Goal: Task Accomplishment & Management: Complete application form

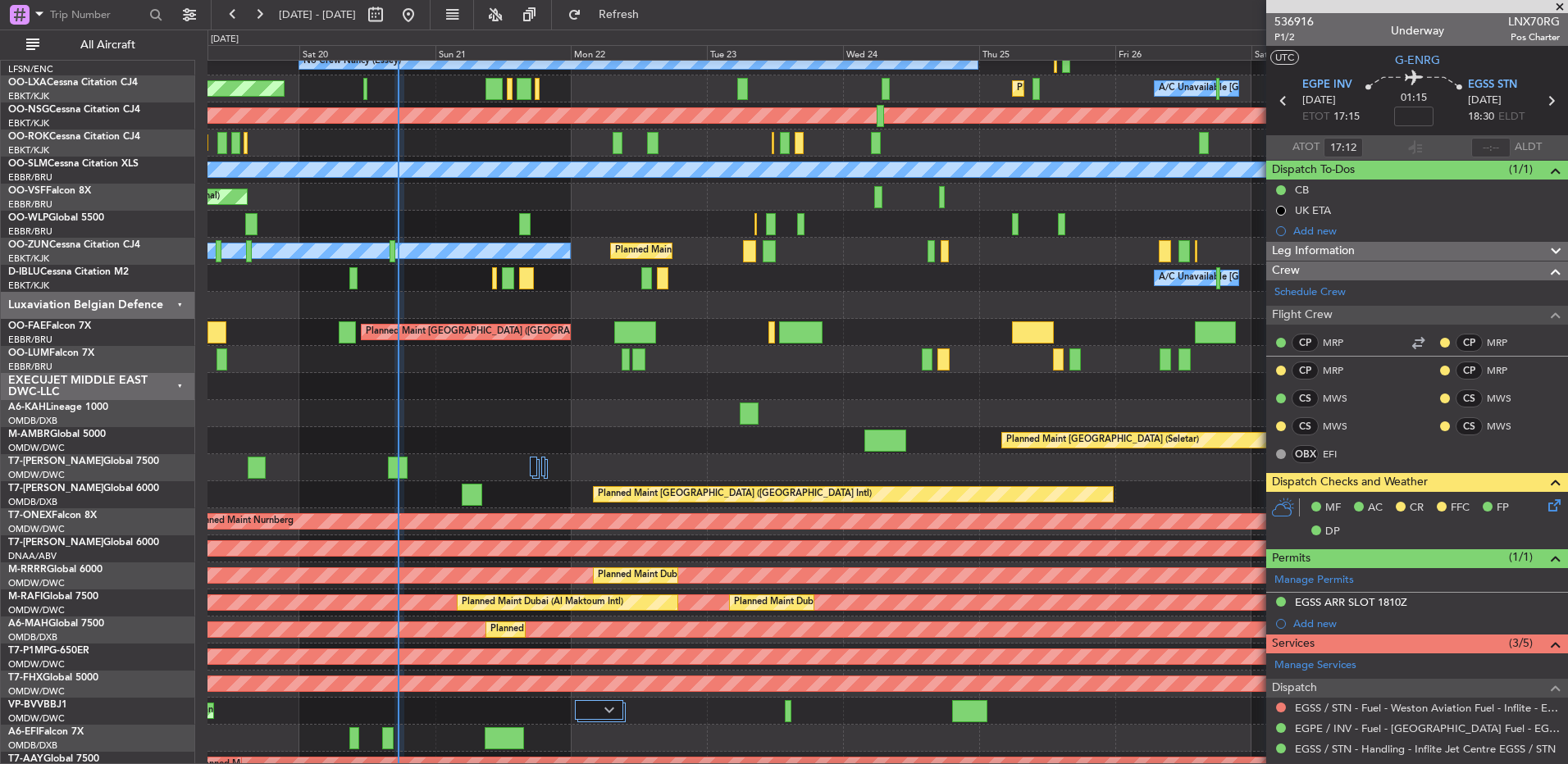
scroll to position [1312, 0]
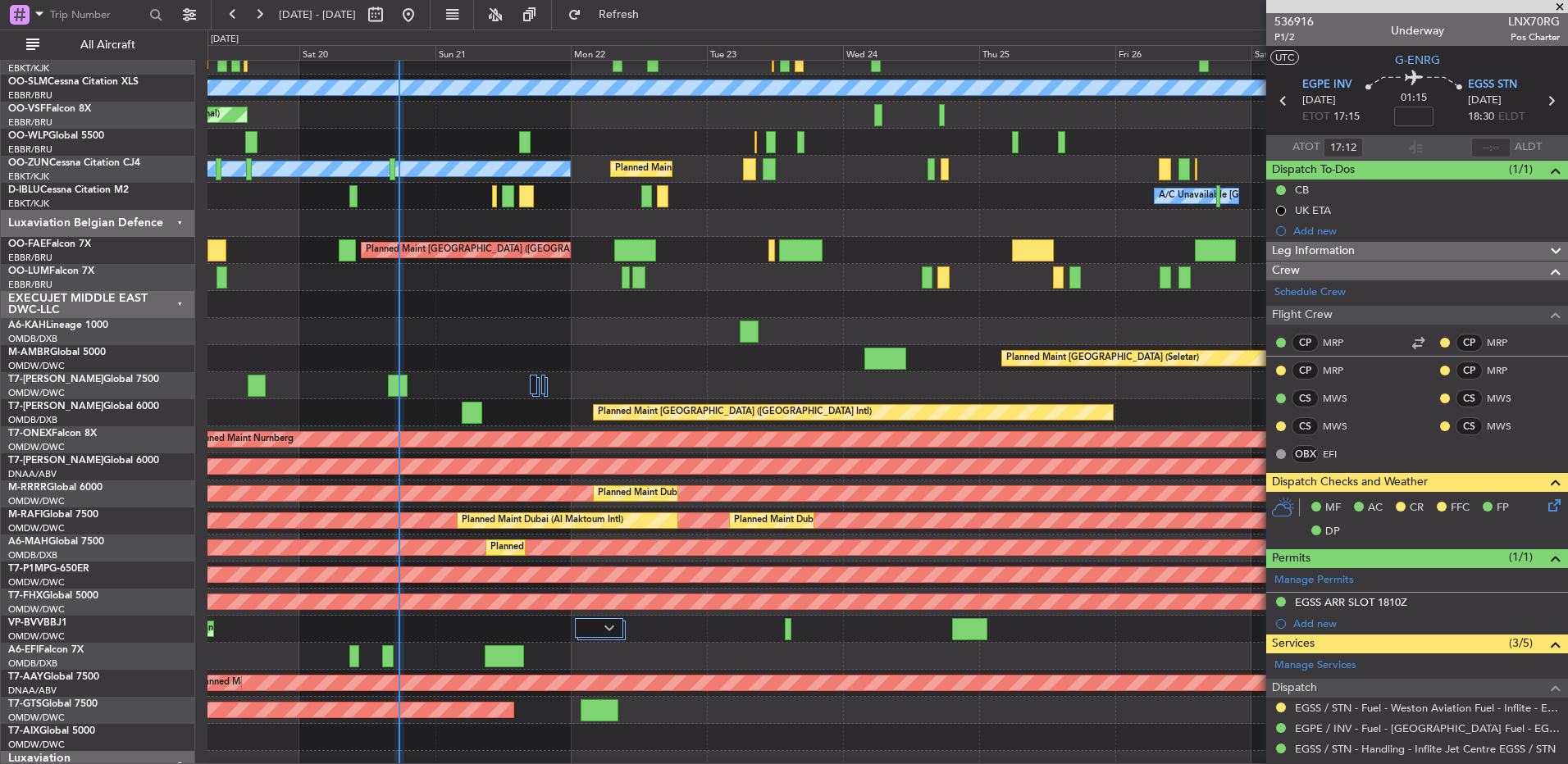
click at [515, 360] on div "Planned Maint [GEOGRAPHIC_DATA] (Seletar)" at bounding box center [887, 359] width 1359 height 27
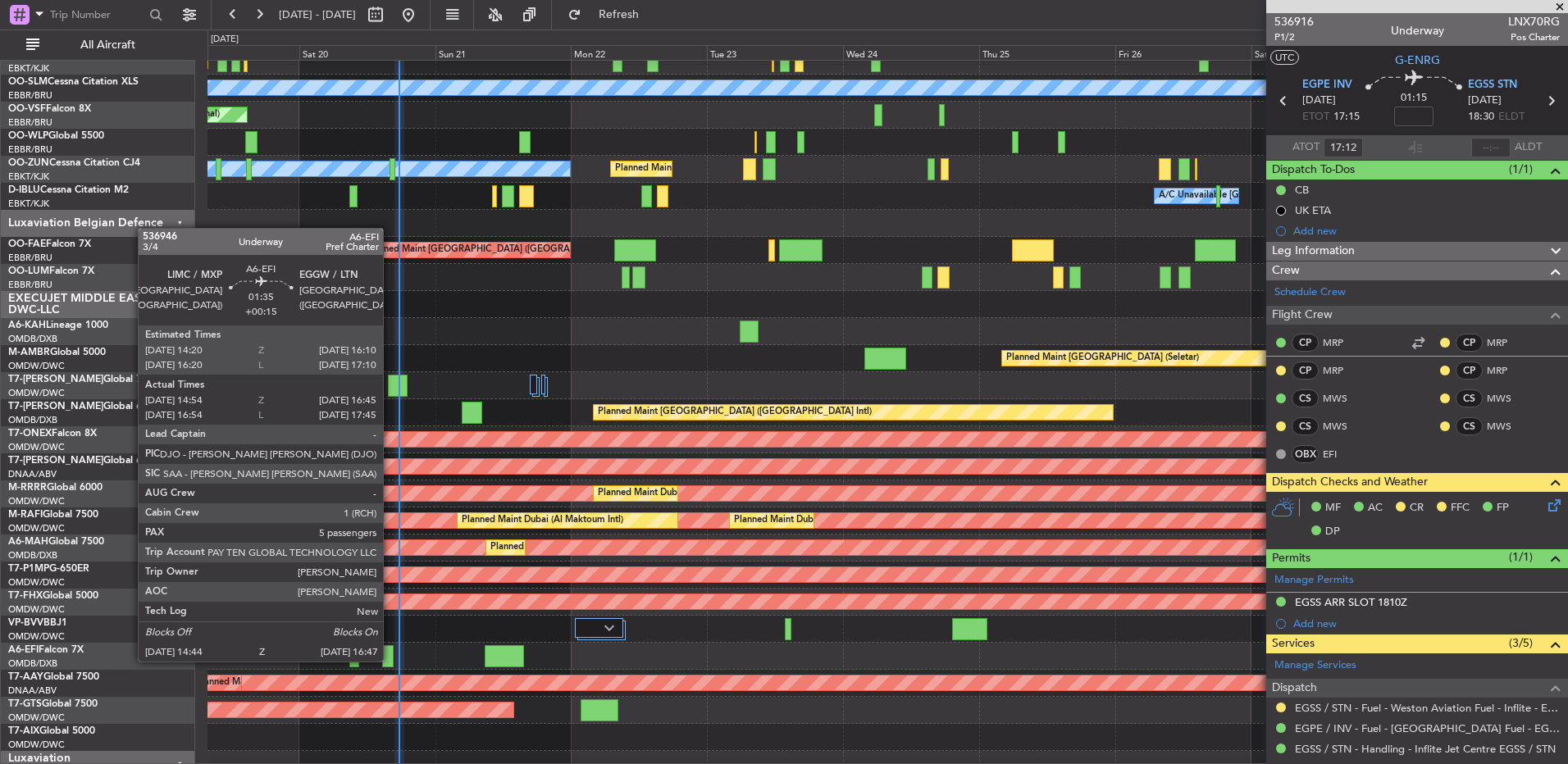
click at [390, 661] on div at bounding box center [388, 657] width 12 height 22
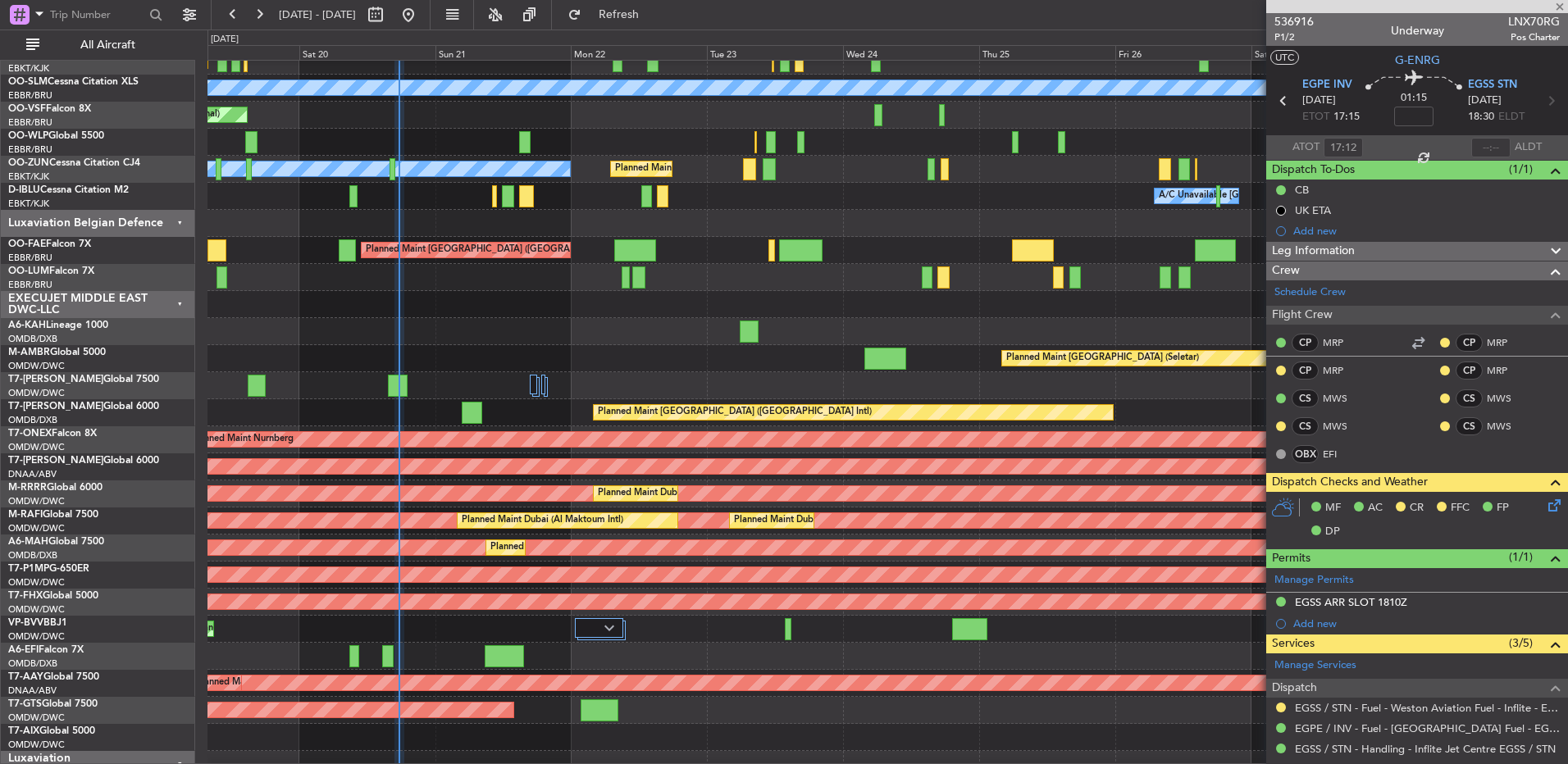
type input "+00:15"
type input "15:04"
type input "16:40"
type input "5"
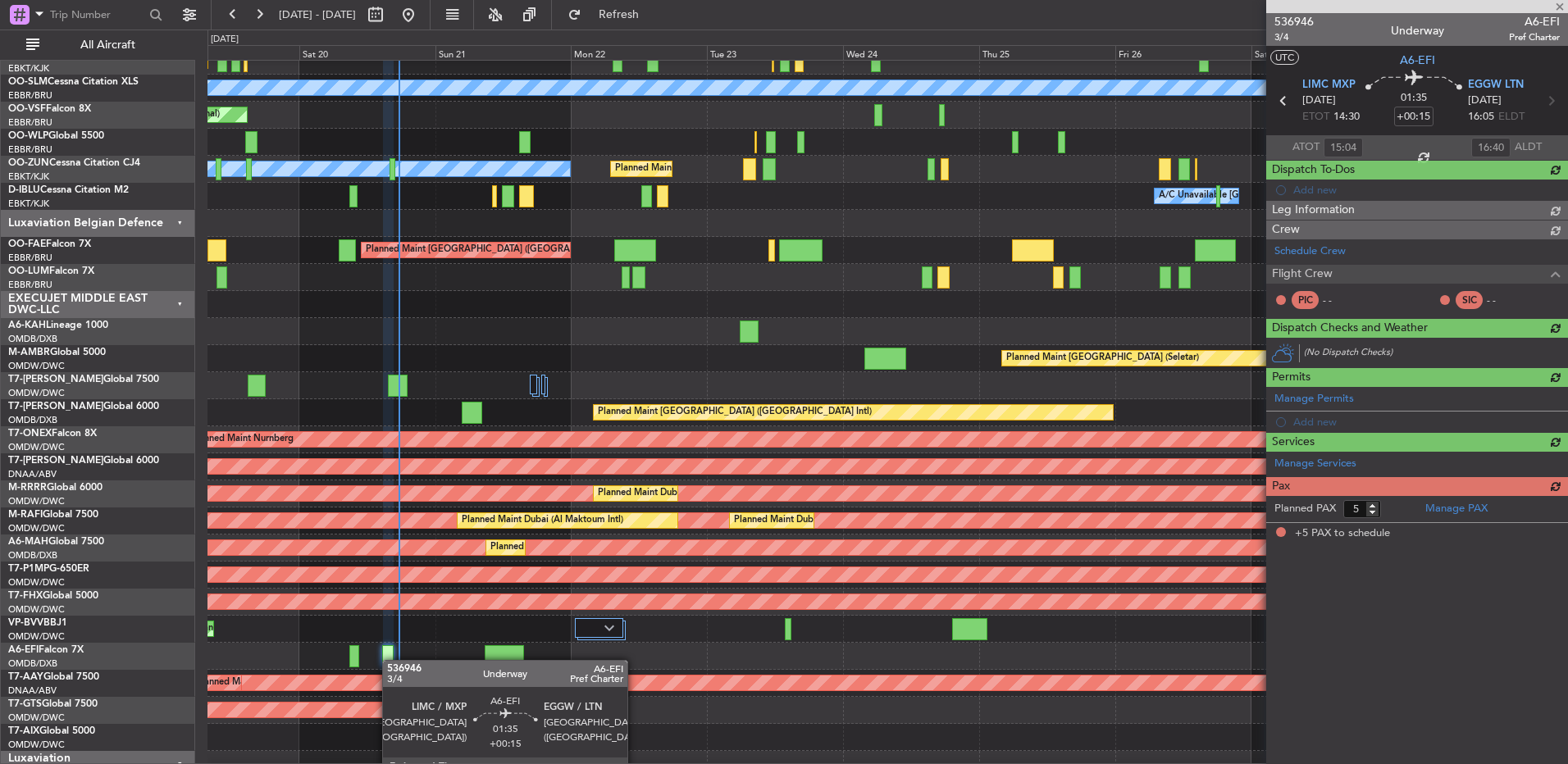
type input "[PERSON_NAME] ([PERSON_NAME])"
type input "7329"
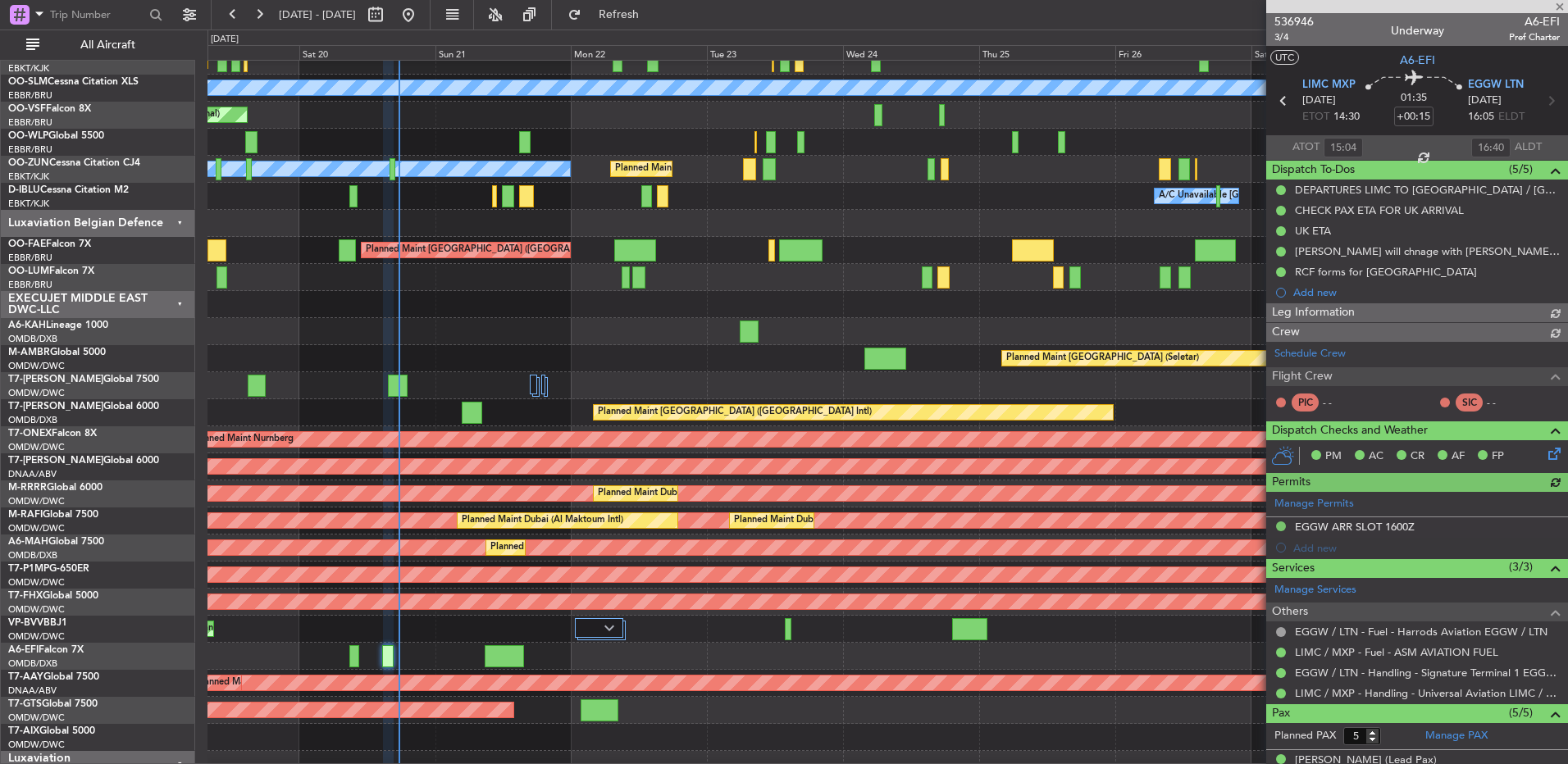
type input "[PERSON_NAME] ([PERSON_NAME])"
type input "7329"
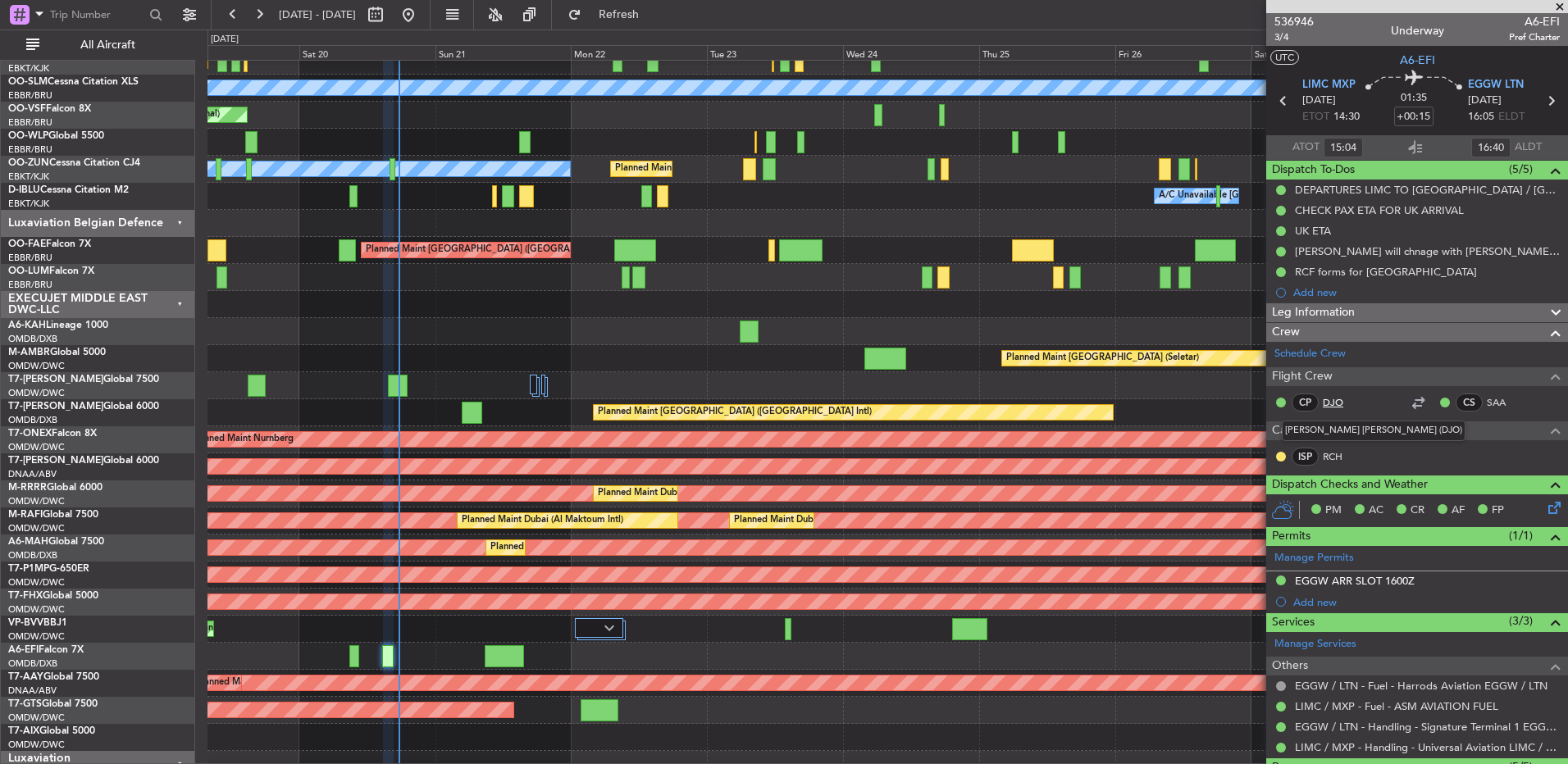
click at [1335, 405] on link "DJO" at bounding box center [1342, 402] width 37 height 15
type input "[PERSON_NAME] ([PERSON_NAME])"
type input "7329"
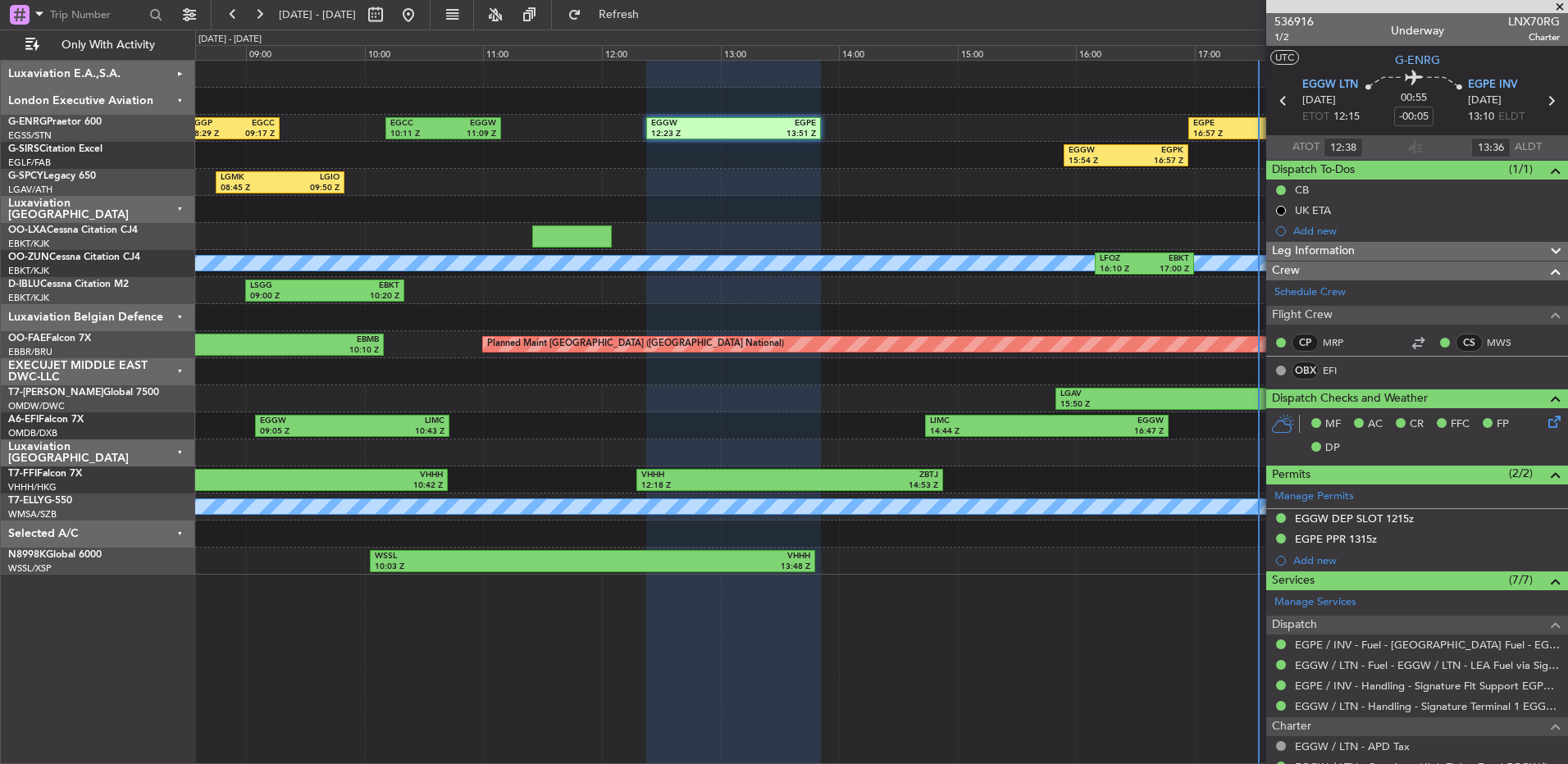
scroll to position [423, 0]
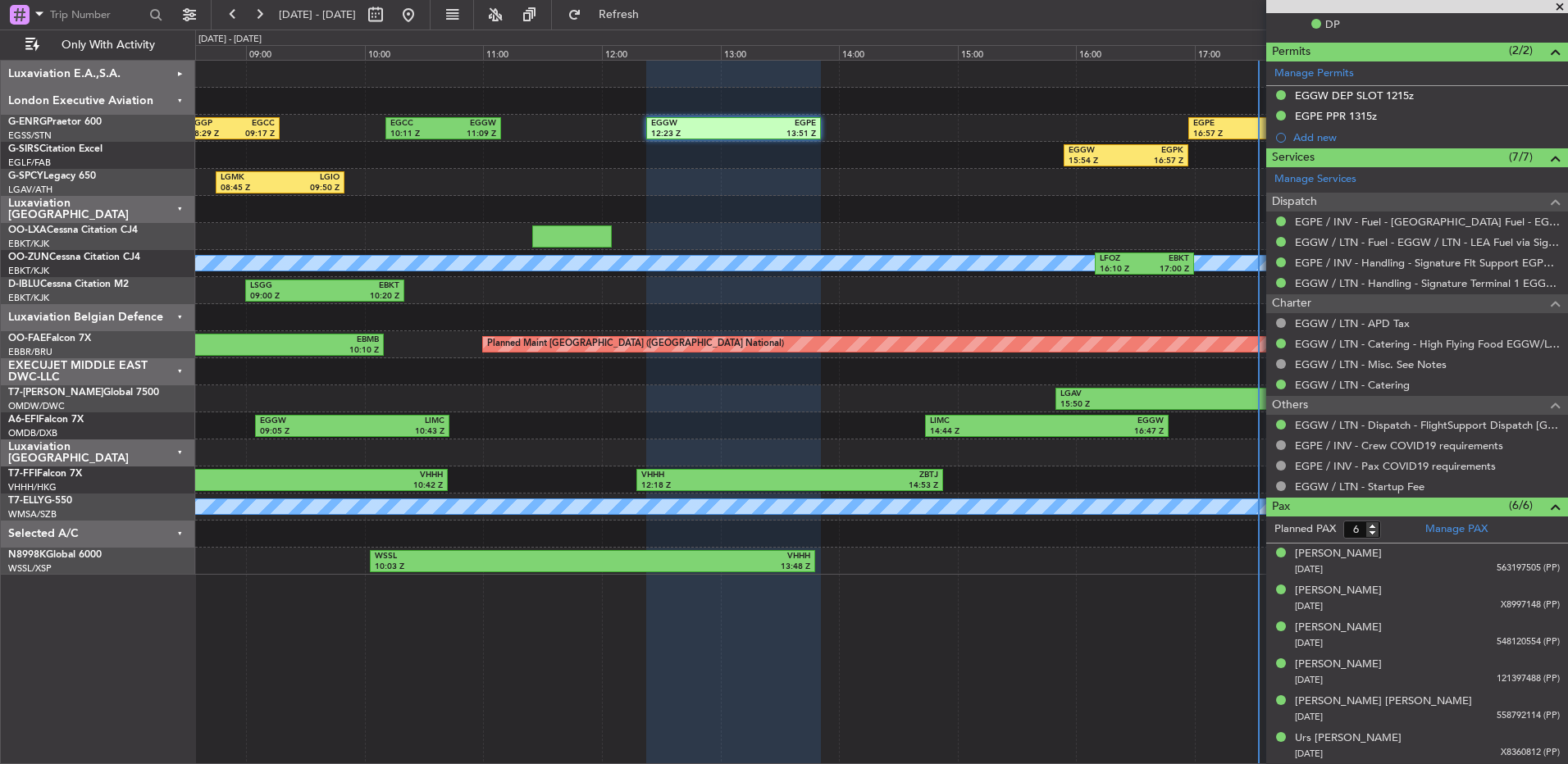
click at [1029, 147] on div "EGGW 15:54 Z EGPK 16:57 Z EGPK 18:00 Z EGSS 19:05 Z" at bounding box center [880, 155] width 1372 height 27
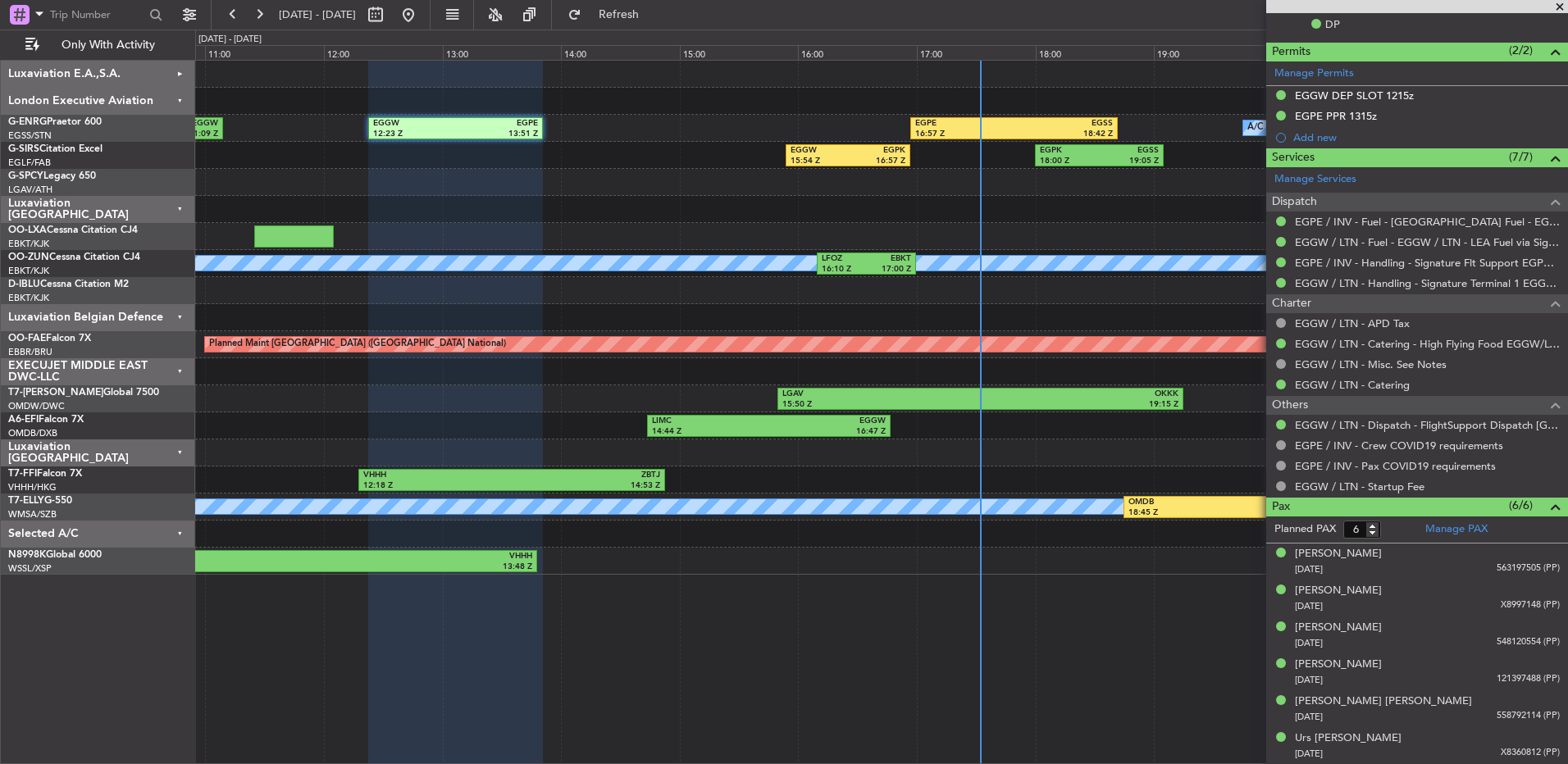
click at [750, 153] on div "EGGW 15:54 Z EGPK 16:57 Z EGPK 18:00 Z EGSS 19:05 Z" at bounding box center [880, 155] width 1372 height 27
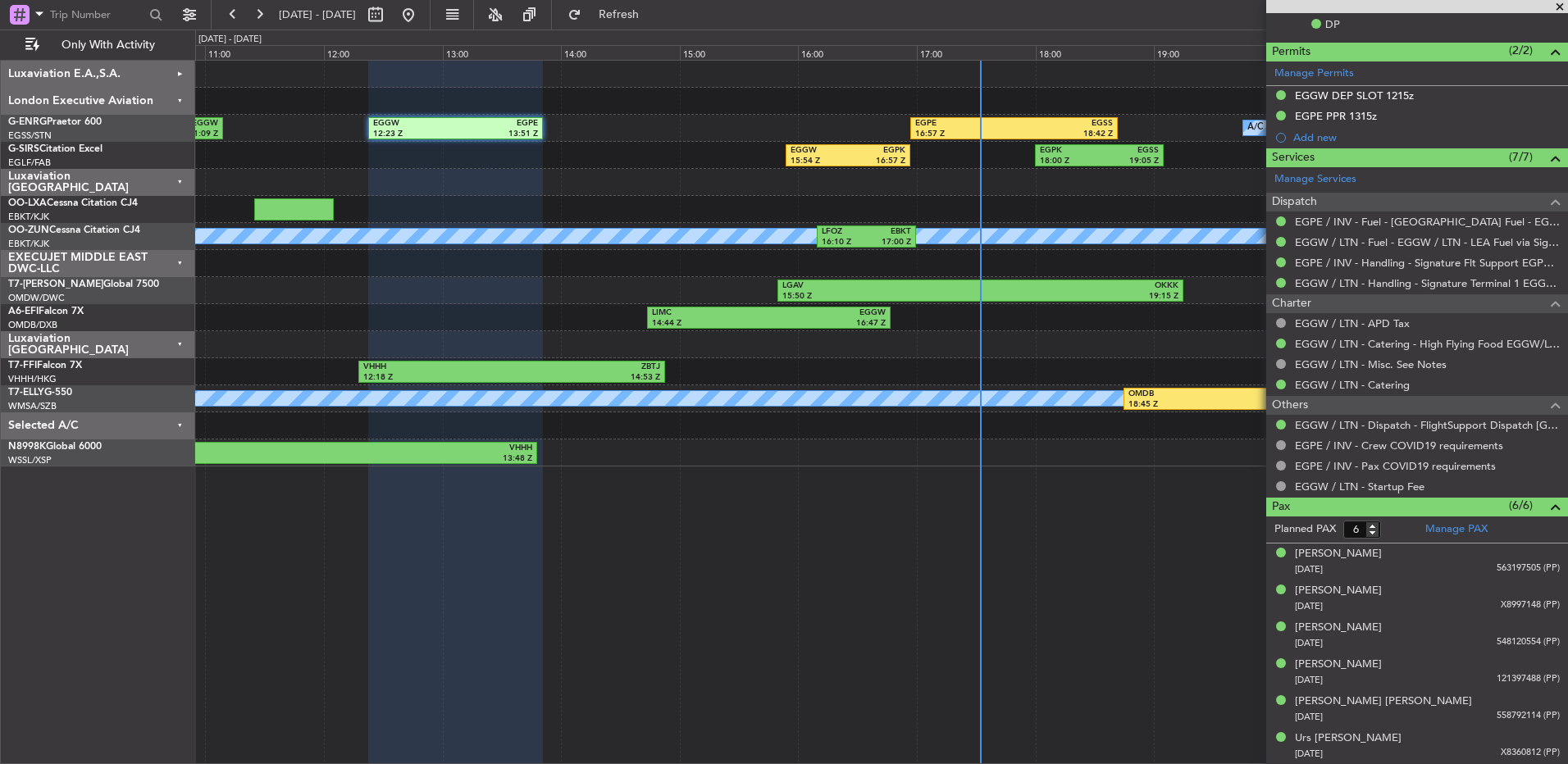
click at [1559, 5] on span at bounding box center [1560, 7] width 17 height 15
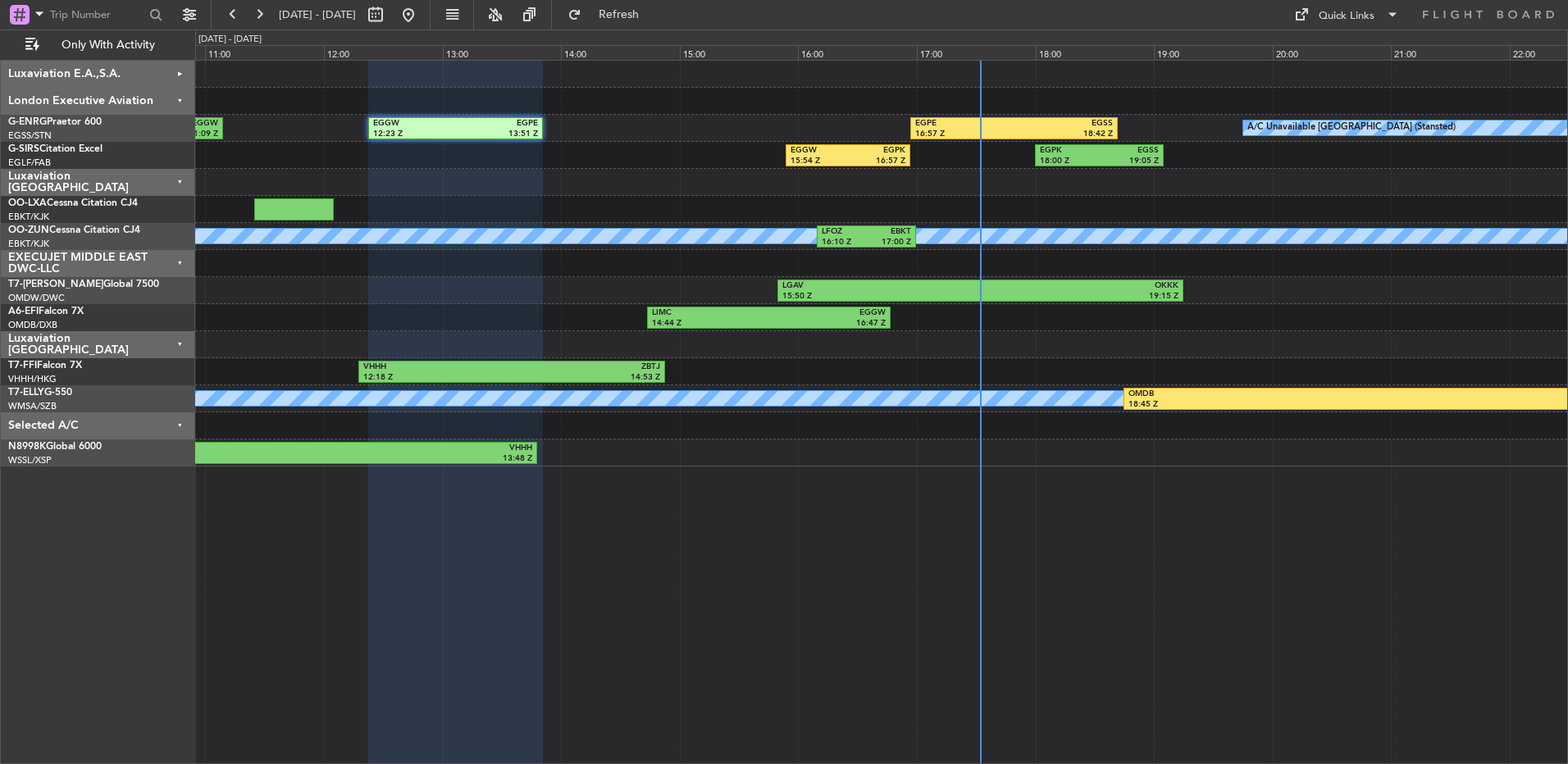
type input "0"
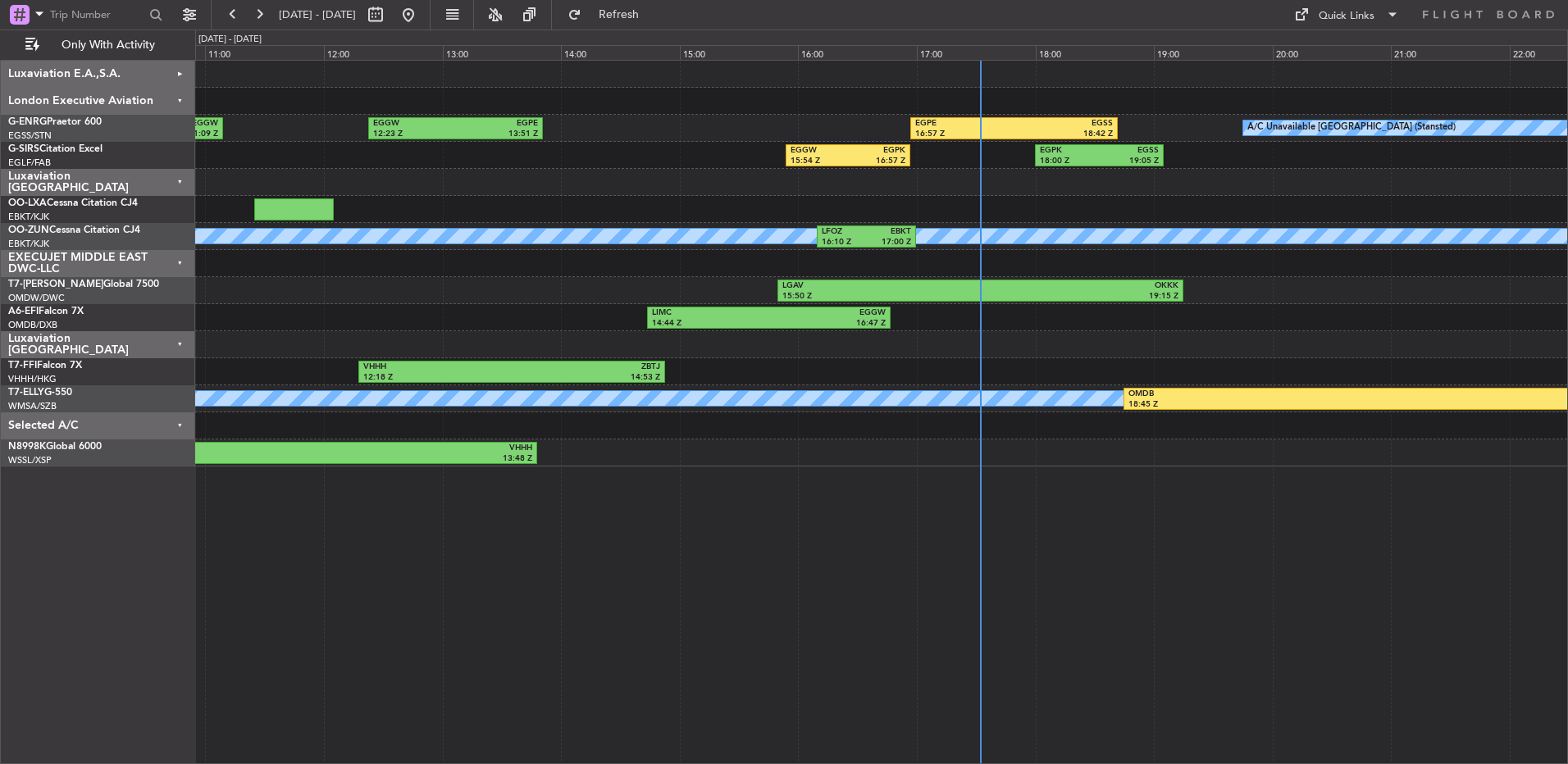
scroll to position [0, 0]
click at [913, 379] on div "VHHH 12:18 Z ZBTJ 14:53 Z UAAA 05:04 Z VHHH 10:42 Z" at bounding box center [880, 372] width 1372 height 27
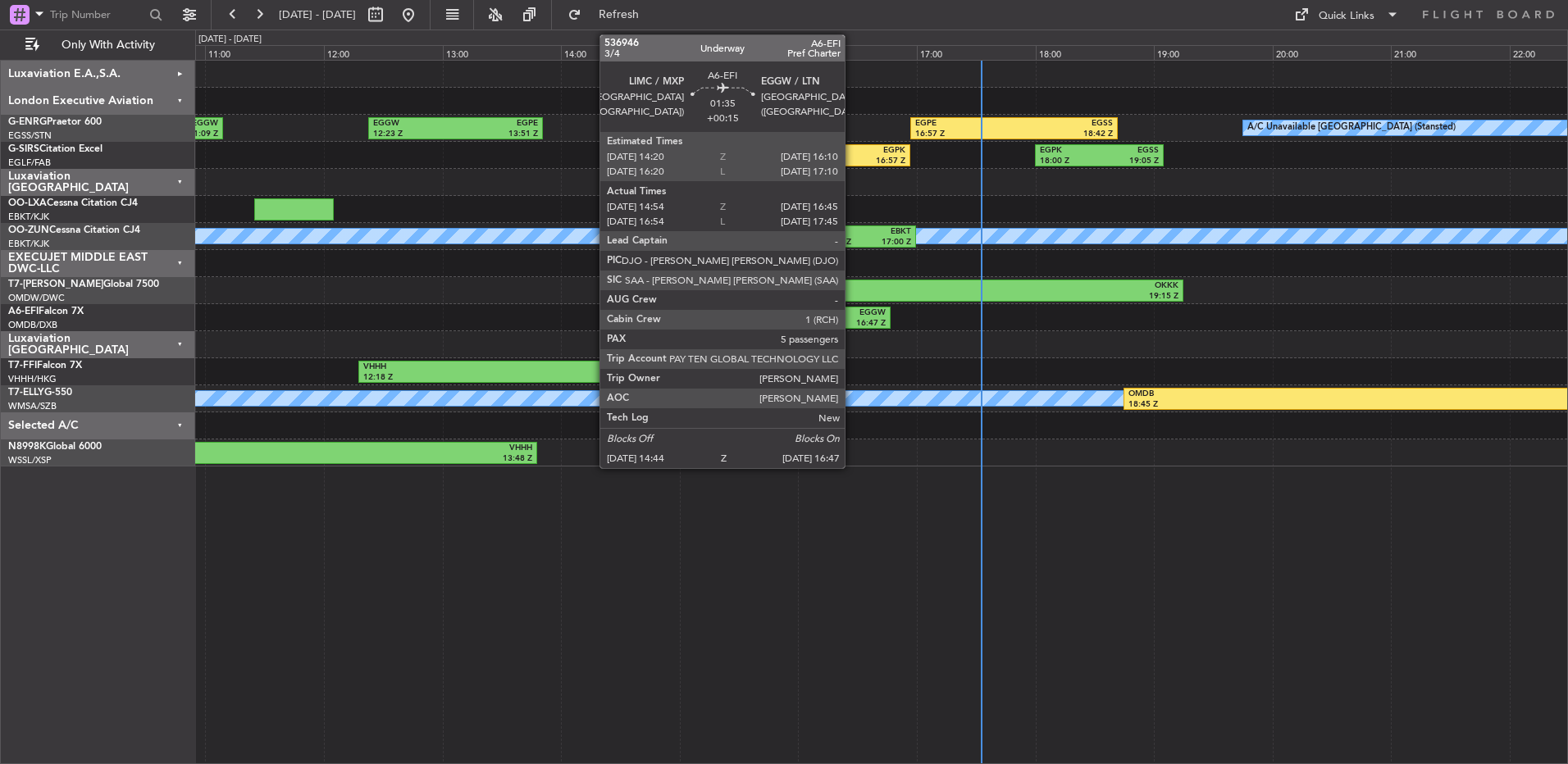
click at [842, 533] on div "A/C Unavailable London (Stansted) EGCC 10:11 Z EGGW 11:09 Z EGGW 12:23 Z EGPE 1…" at bounding box center [881, 412] width 1373 height 704
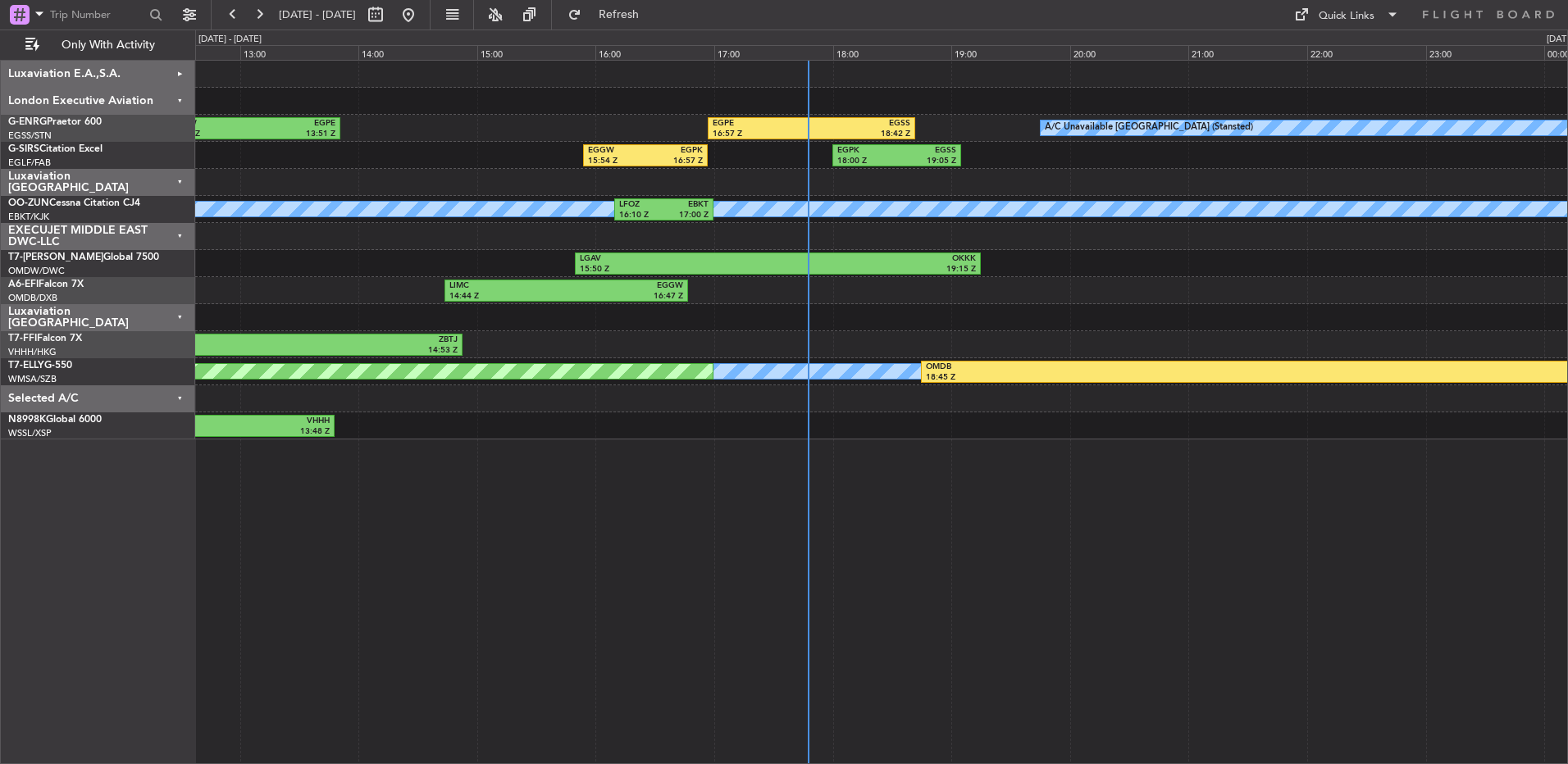
click at [757, 335] on div "VHHH 12:18 Z ZBTJ 14:53 Z Planned Maint Tianjin (Binhai) UAAA 05:04 Z VHHH 10:4…" at bounding box center [880, 345] width 1372 height 27
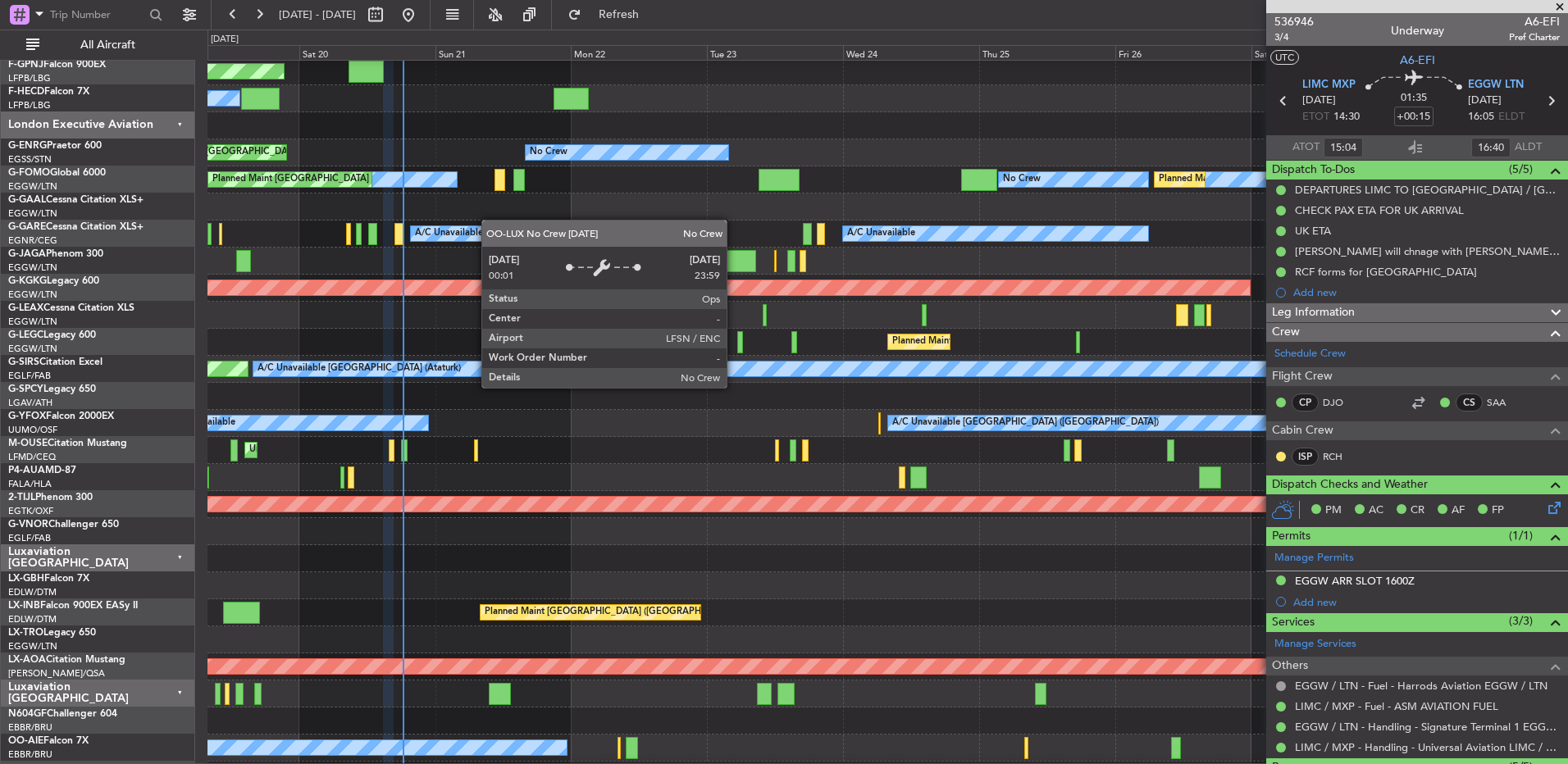
scroll to position [246, 0]
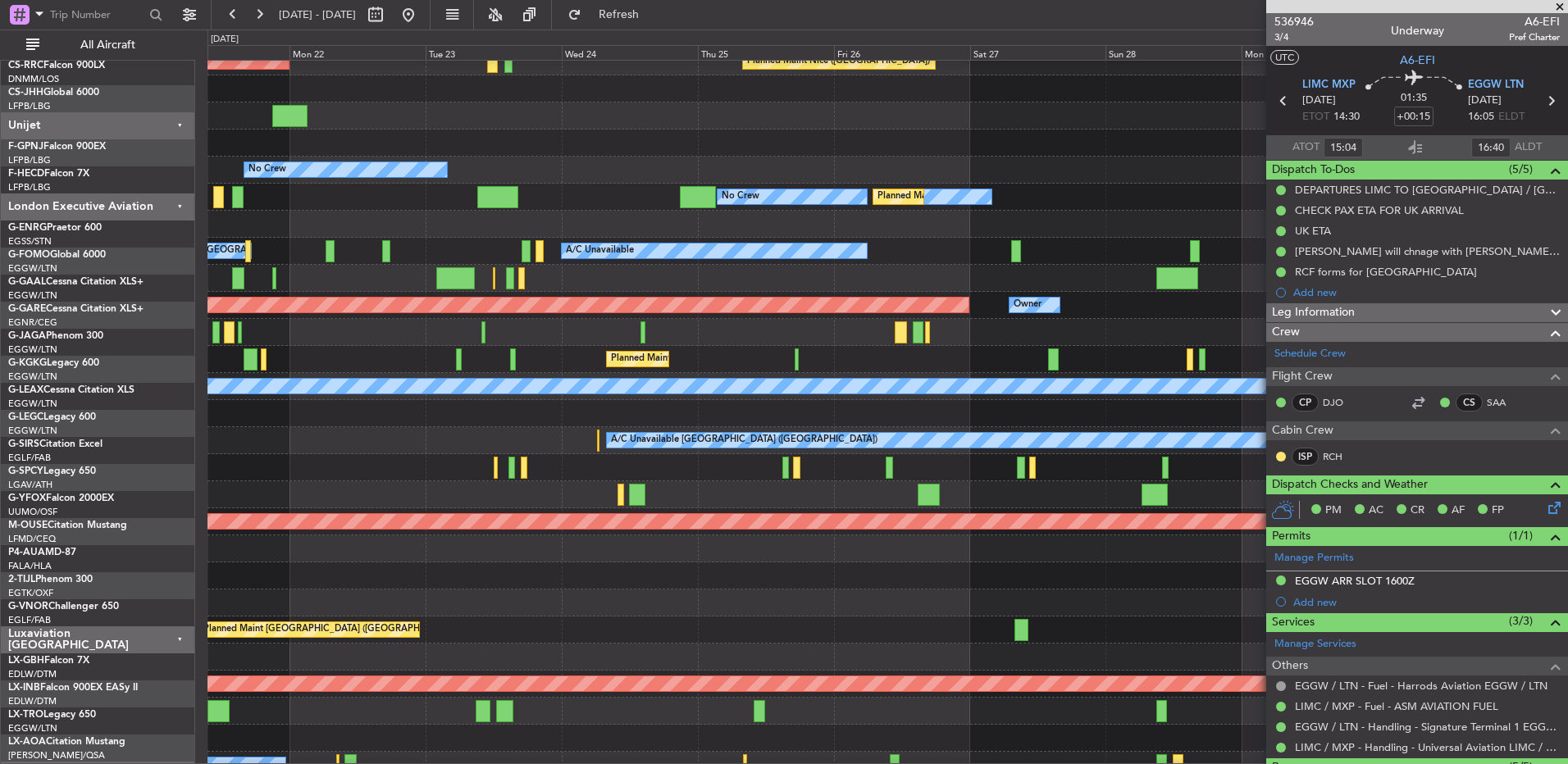
click at [818, 266] on div at bounding box center [887, 278] width 1359 height 27
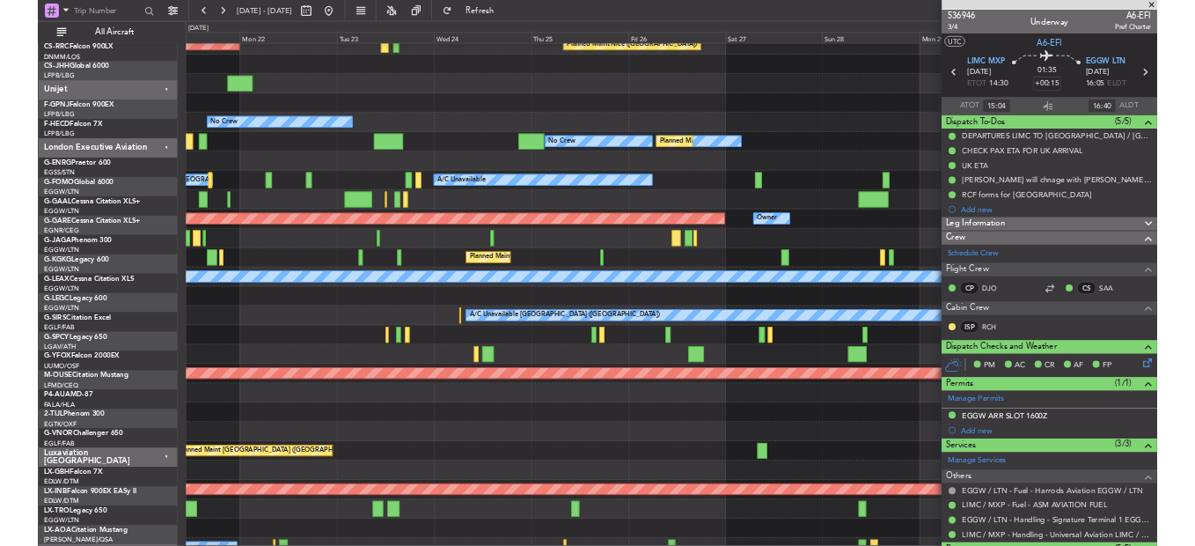
scroll to position [245, 0]
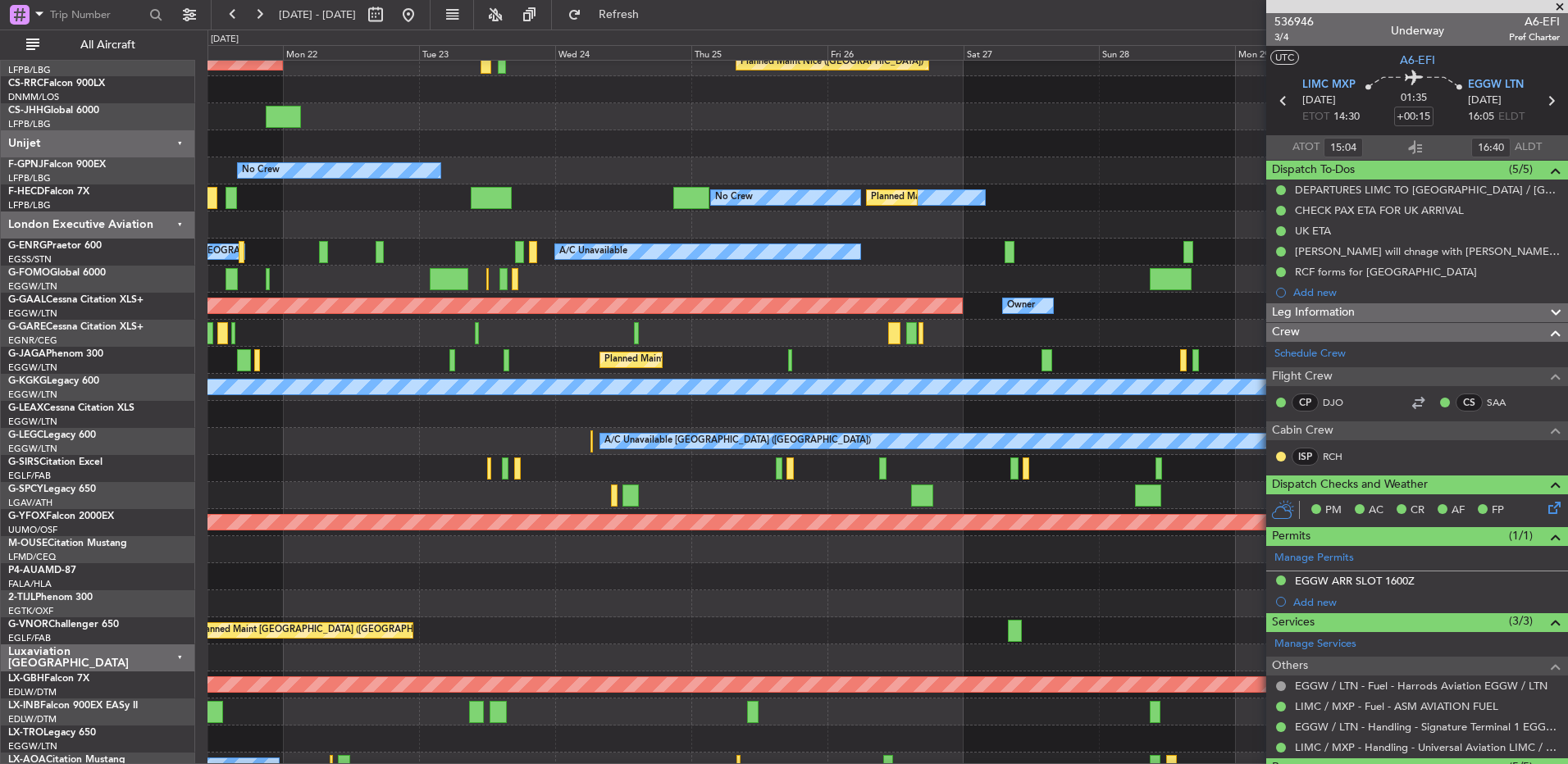
type input "[PERSON_NAME] ([PERSON_NAME])"
type input "7329"
type input "[PERSON_NAME] ([PERSON_NAME])"
type input "7329"
